Goal: Ask a question

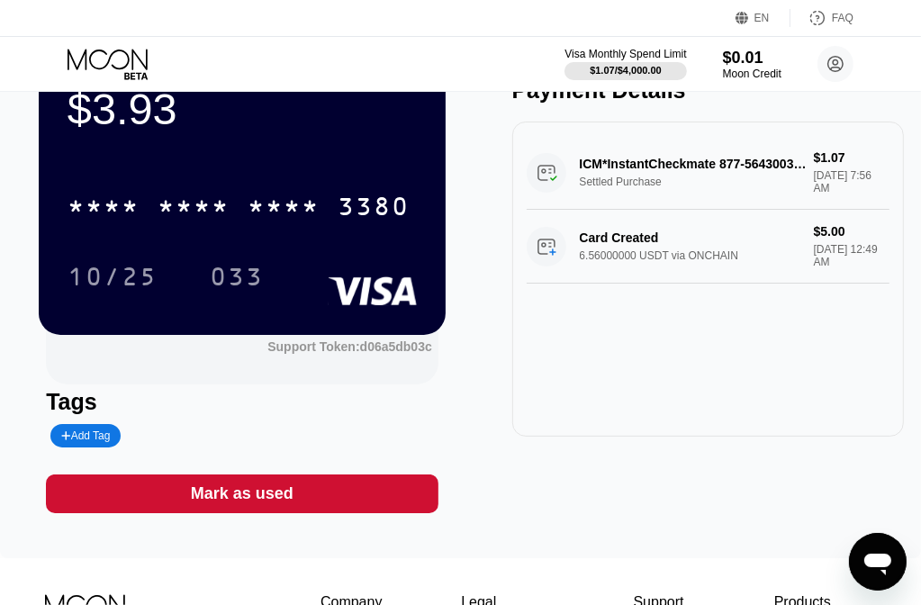
scroll to position [180, 0]
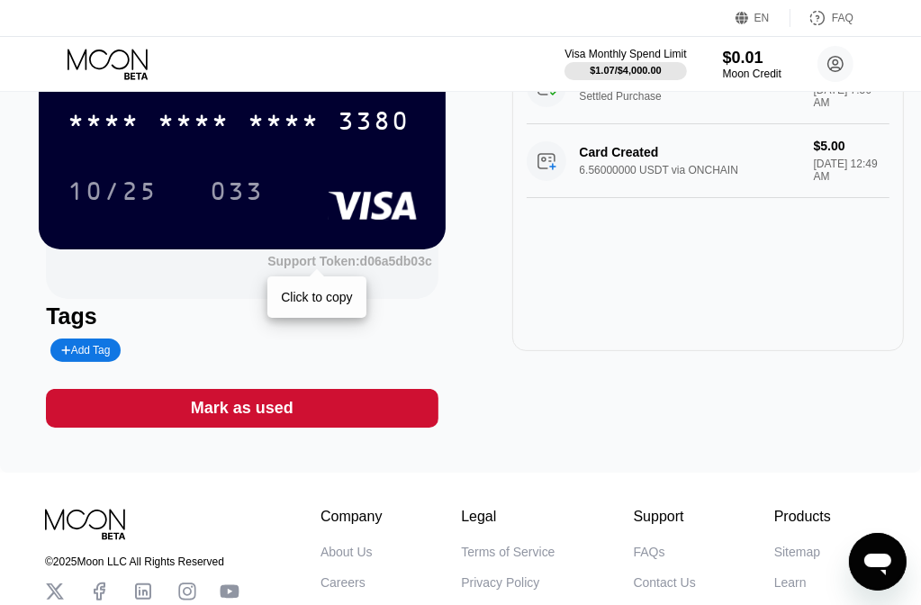
drag, startPoint x: 439, startPoint y: 267, endPoint x: 379, endPoint y: 266, distance: 60.3
click at [379, 266] on div "Support Token: d06a5db03c Click to copy" at bounding box center [242, 258] width 407 height 19
click at [379, 266] on div "Support Token: d06a5db03c" at bounding box center [349, 261] width 165 height 14
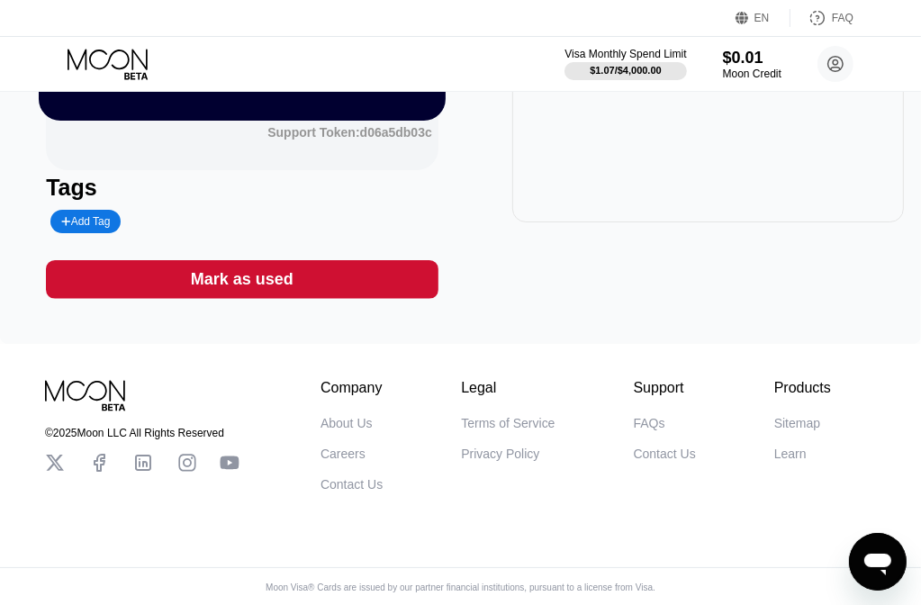
scroll to position [331, 0]
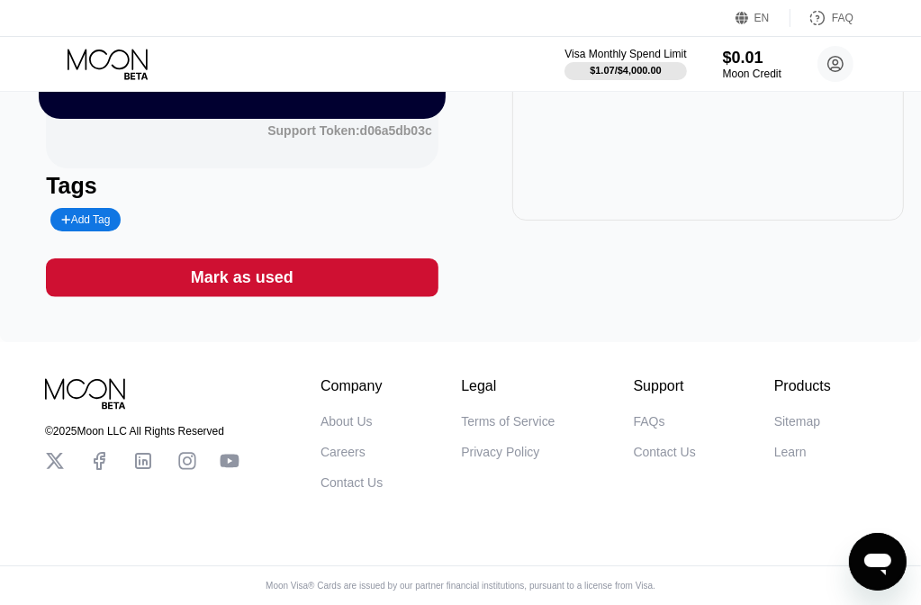
click at [653, 276] on div "[PERSON_NAME] Payment Details ICM*InstantCheckmate 877-5643003 US Settled Purch…" at bounding box center [708, 52] width 392 height 489
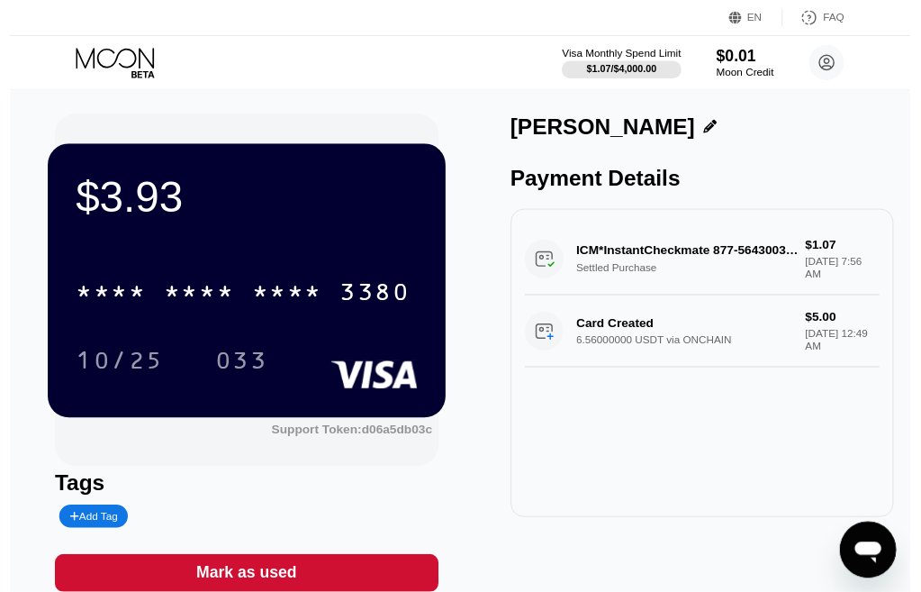
scroll to position [0, 0]
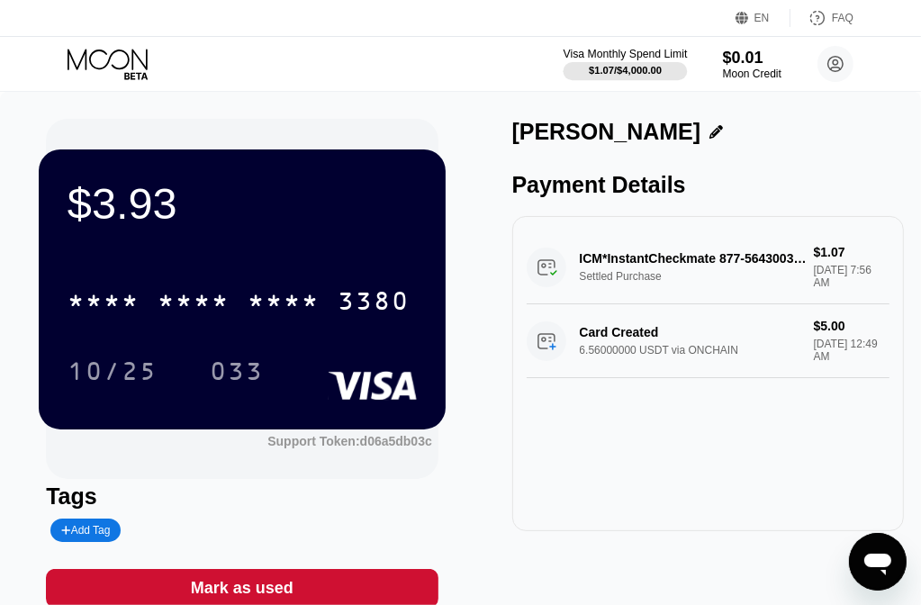
click at [648, 68] on div "$1.07 / $4,000.00" at bounding box center [625, 70] width 73 height 11
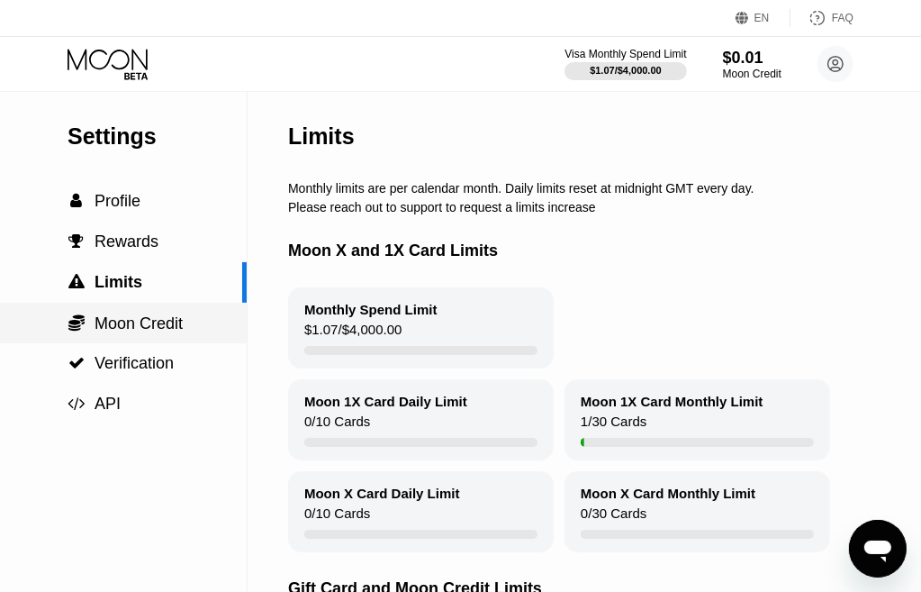
click at [106, 320] on span "Moon Credit" at bounding box center [139, 323] width 88 height 18
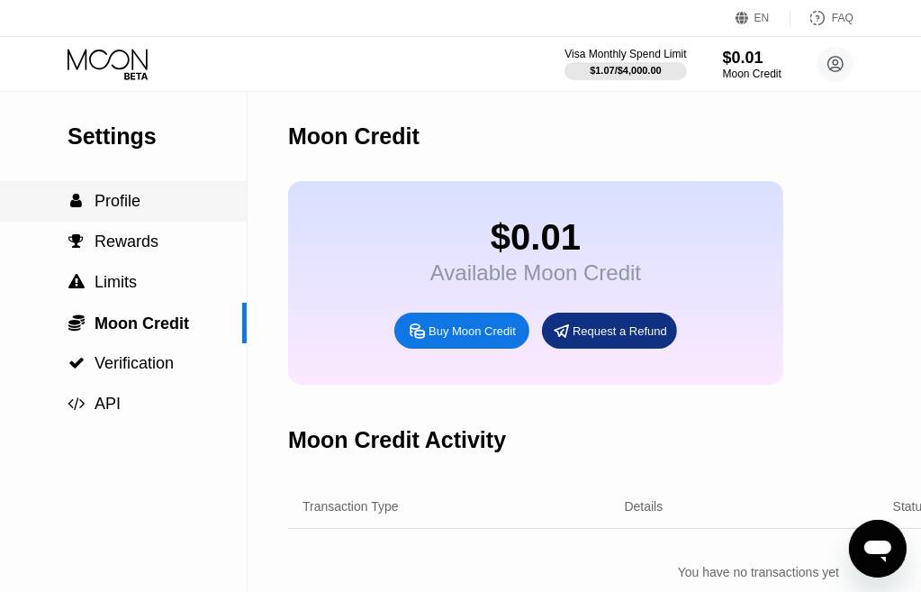
click at [148, 197] on div " Profile" at bounding box center [123, 201] width 247 height 19
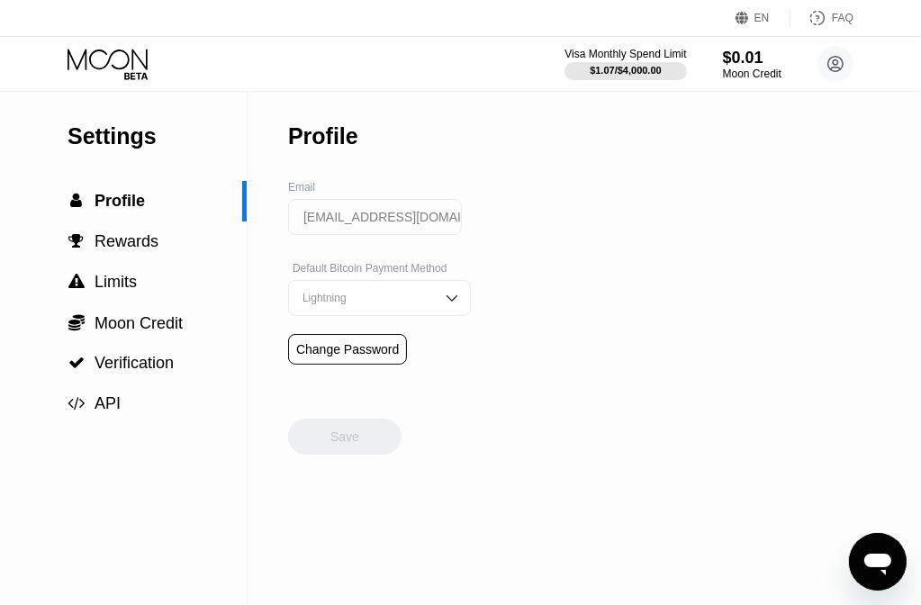
click at [398, 313] on div "Lightning" at bounding box center [379, 298] width 183 height 36
click at [777, 60] on div "$0.01" at bounding box center [752, 57] width 60 height 19
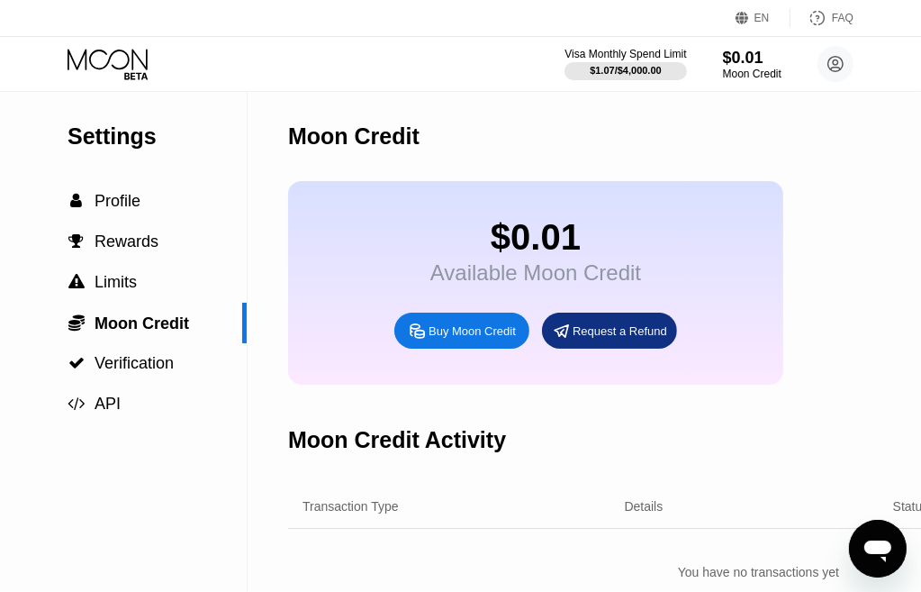
click at [859, 62] on div "Visa Monthly Spend Limit $1.07 / $4,000.00 $0.01 Moon Credit [EMAIL_ADDRESS][DO…" at bounding box center [460, 64] width 921 height 54
click at [834, 71] on circle at bounding box center [836, 64] width 36 height 36
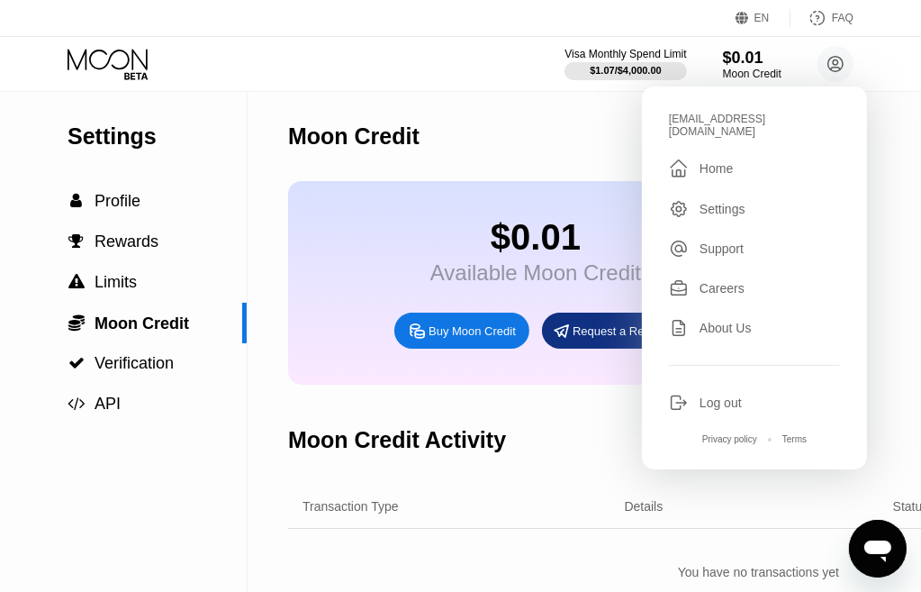
click at [720, 222] on div "[EMAIL_ADDRESS][DOMAIN_NAME]  Home Settings Support Careers About Us Log out P…" at bounding box center [754, 277] width 225 height 383
click at [717, 241] on div "Support" at bounding box center [722, 248] width 44 height 14
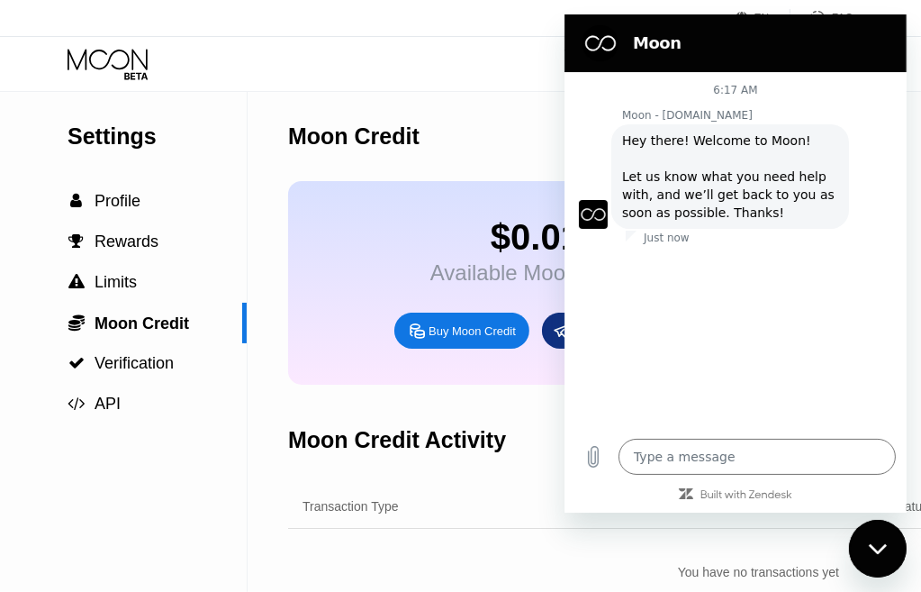
type textarea "x"
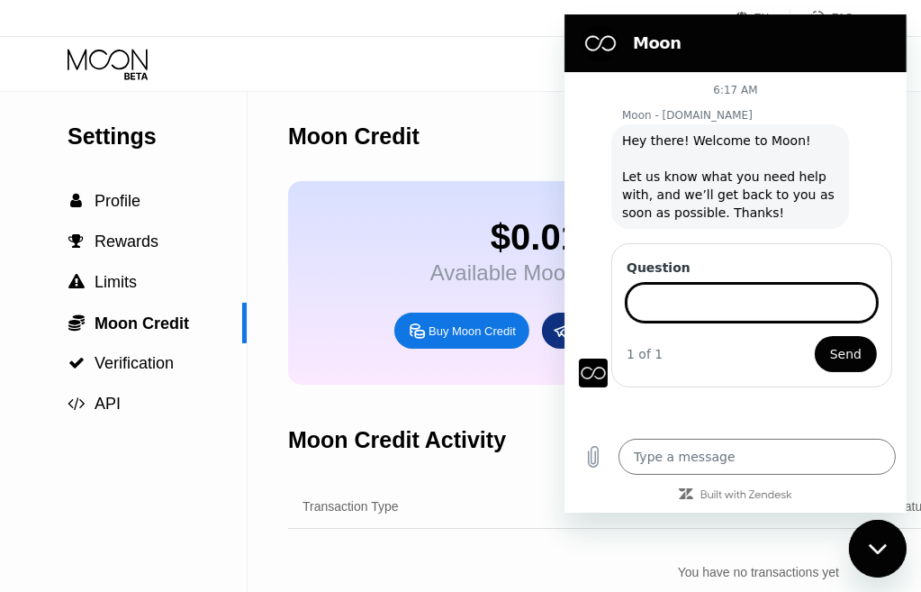
click at [722, 305] on input "Question" at bounding box center [751, 303] width 250 height 38
paste input "Hallo, diese Karte ist in EPL -Pay noch nicht fertig. Was ist der Prlobe?"
type input "Hallo, diese Karte ist in EPL -Pay noch nicht fertig. Was ist der Prlobe?"
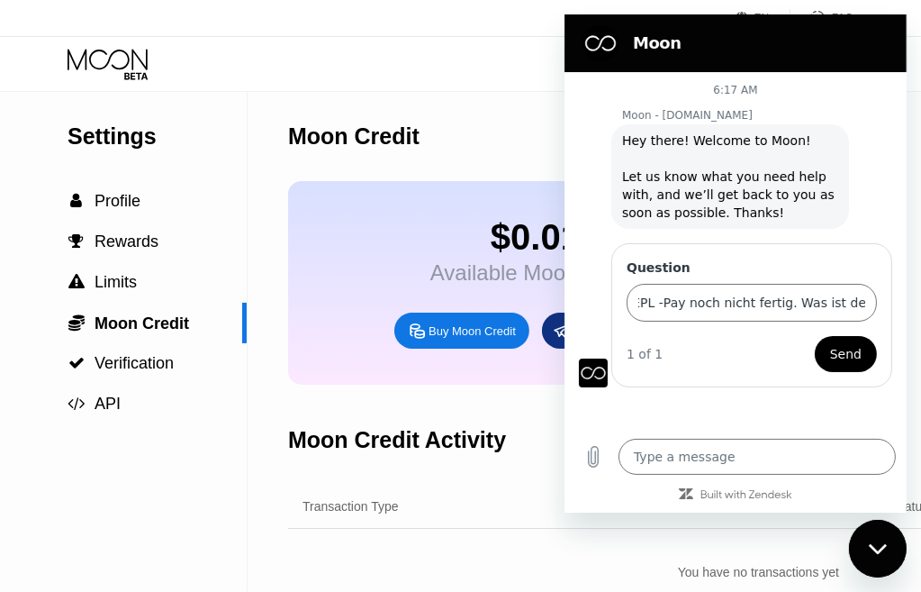
click at [848, 349] on span "Send" at bounding box center [845, 354] width 32 height 22
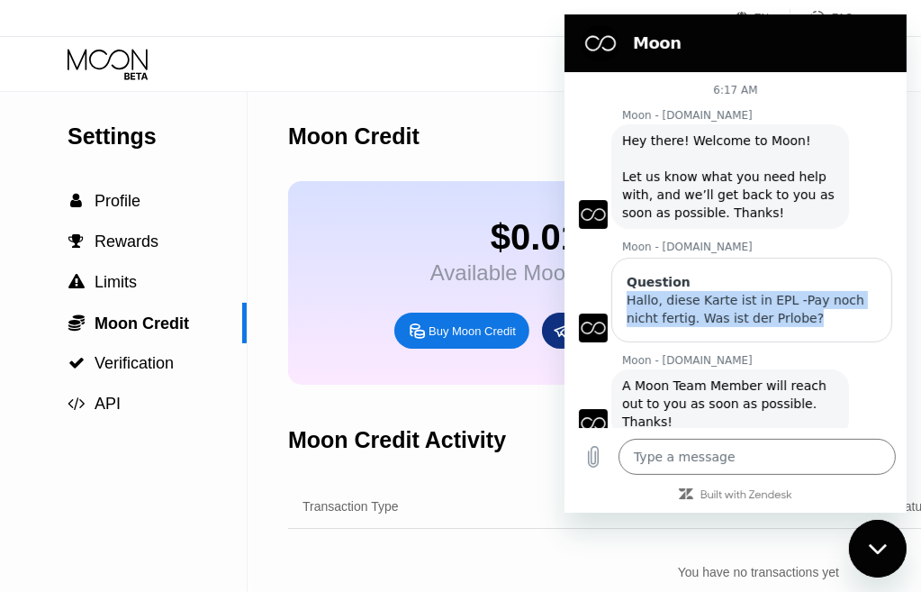
drag, startPoint x: 768, startPoint y: 323, endPoint x: 626, endPoint y: 300, distance: 144.2
click at [626, 300] on div "Hallo, diese Karte ist in EPL -Pay noch nicht fertig. Was ist der Prlobe?" at bounding box center [751, 309] width 250 height 36
copy div "Hallo, diese Karte ist in EPL -Pay noch nicht fertig. Was ist der Prlobe?"
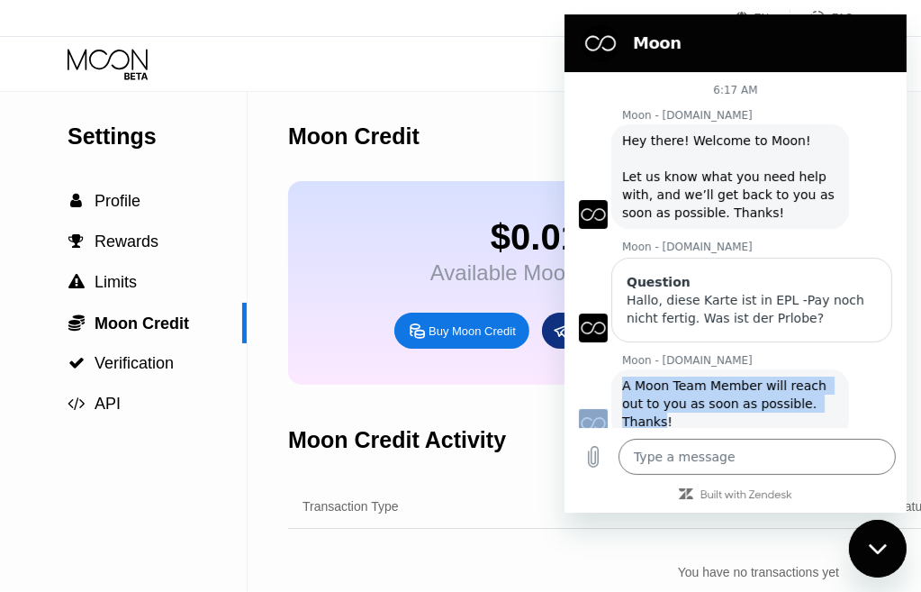
drag, startPoint x: 813, startPoint y: 400, endPoint x: 590, endPoint y: 370, distance: 225.3
click at [590, 370] on div "Moon - [DOMAIN_NAME] says: A Moon Team Member will reach out to you as soon as …" at bounding box center [742, 402] width 328 height 70
copy div "Moon - [DOMAIN_NAME] says: A Moon Team Member will reach out to you as soon as …"
click at [713, 412] on div "Moon - [DOMAIN_NAME] says: A Moon Team Member will reach out to you as soon as …" at bounding box center [730, 403] width 238 height 68
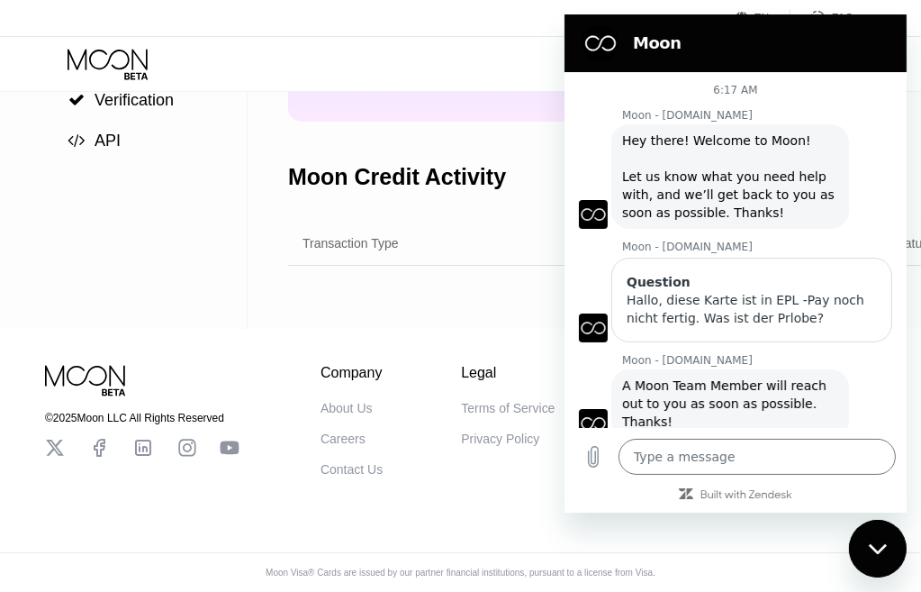
scroll to position [294, 0]
type textarea "x"
click at [771, 322] on div "Hallo, diese Karte ist in EPL -Pay noch nicht fertig. Was ist der Prlobe?" at bounding box center [751, 309] width 250 height 36
click at [746, 458] on textarea at bounding box center [756, 457] width 277 height 36
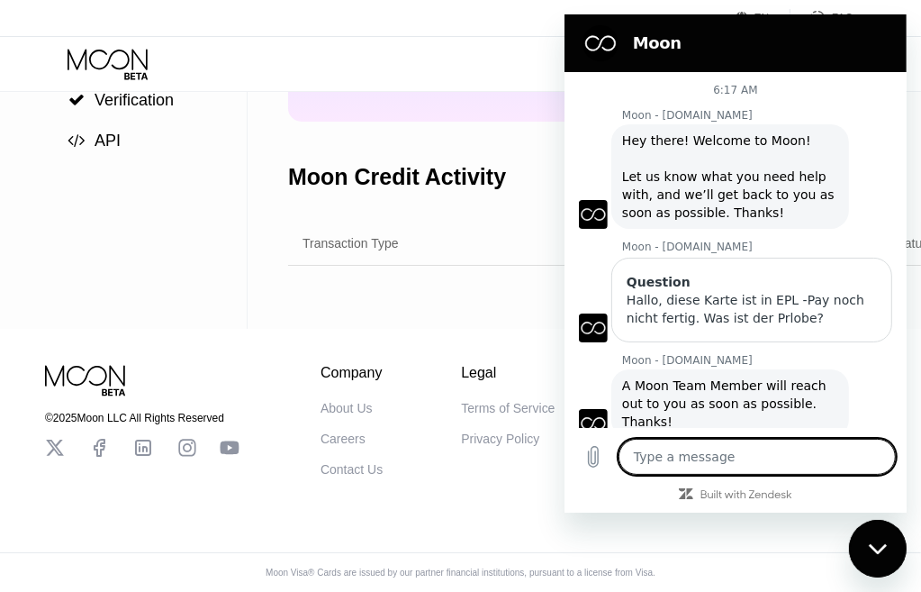
type textarea "h"
type textarea "x"
type textarea "he"
type textarea "x"
type textarea "heu"
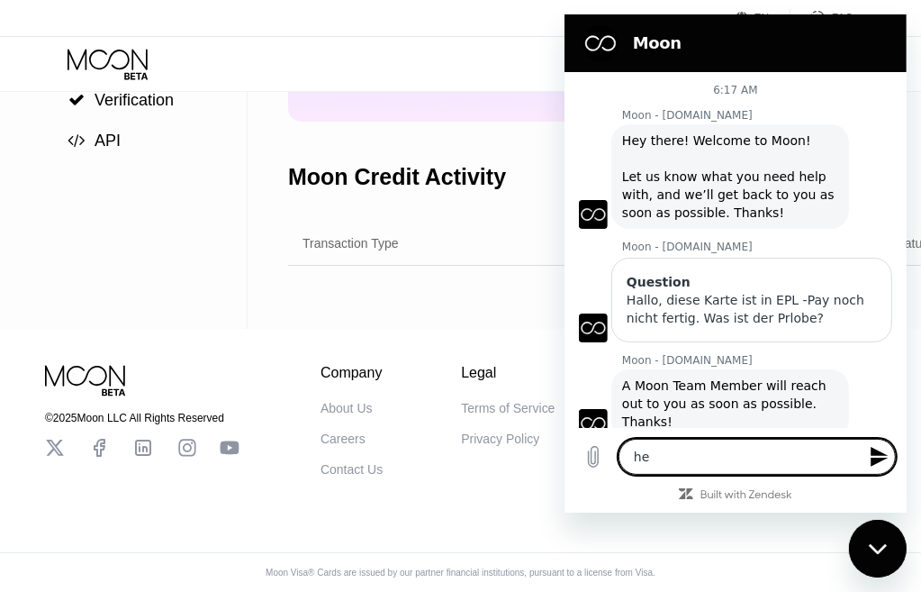
type textarea "x"
type textarea "he"
type textarea "x"
type textarea "hey"
type textarea "x"
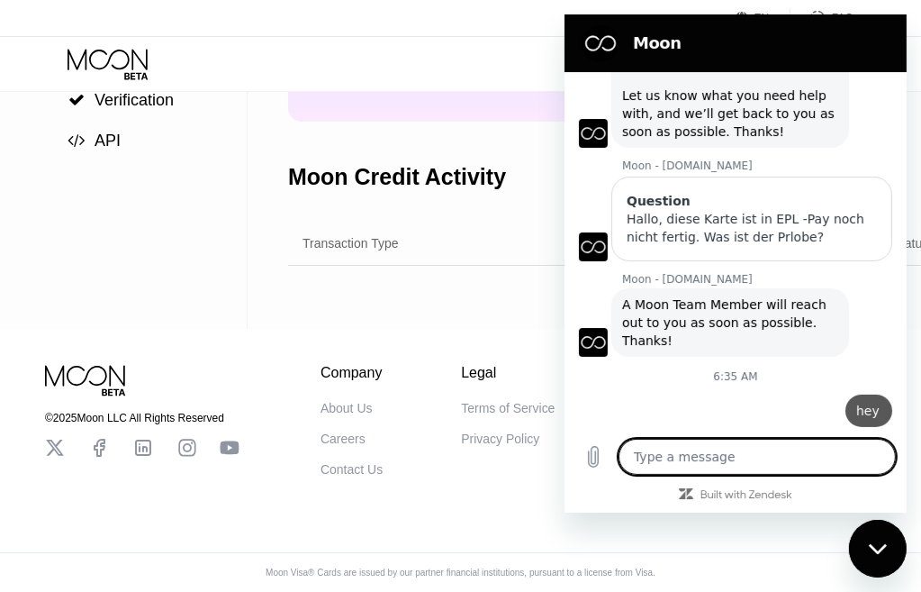
type textarea "x"
